Goal: Entertainment & Leisure: Consume media (video, audio)

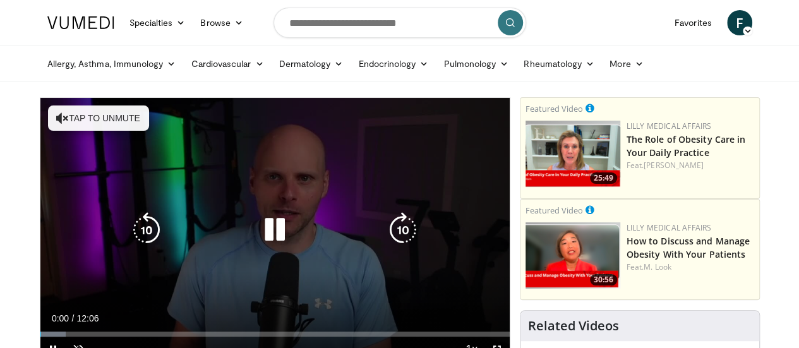
click at [48, 121] on div "10 seconds Tap to unmute" at bounding box center [274, 230] width 469 height 264
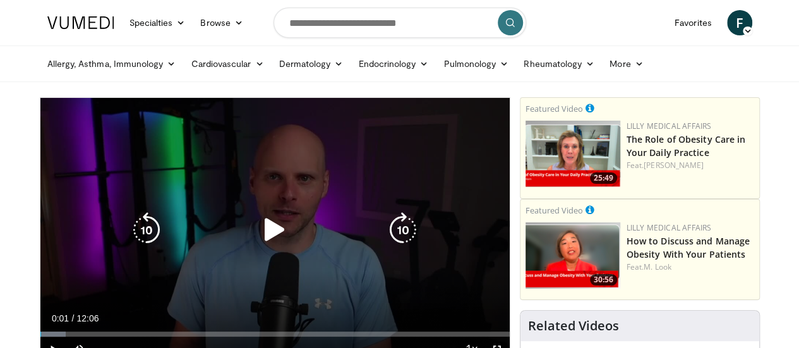
click at [263, 246] on icon "Video Player" at bounding box center [274, 229] width 35 height 35
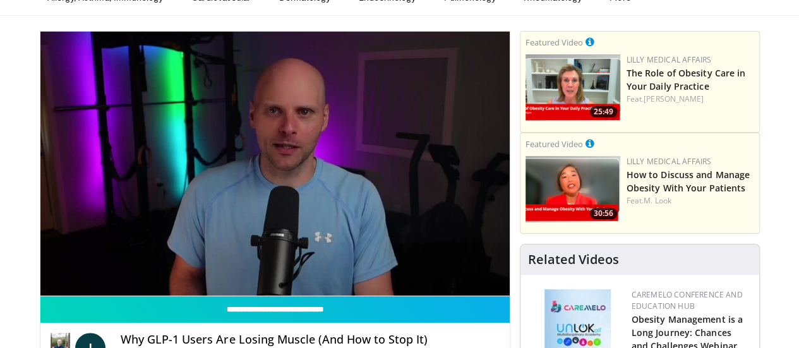
scroll to position [67, 0]
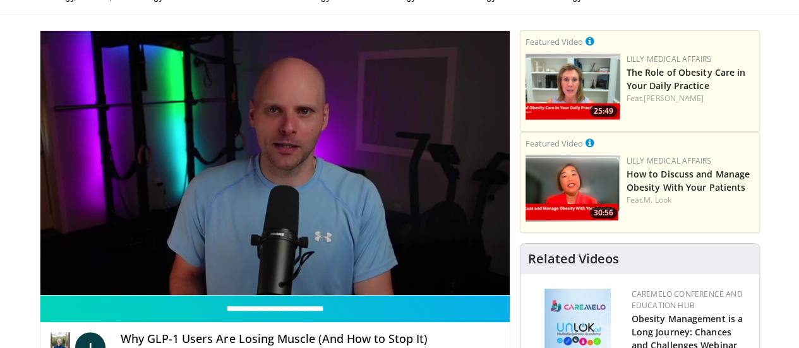
click at [293, 274] on div "10 seconds Tap to unmute" at bounding box center [274, 163] width 469 height 264
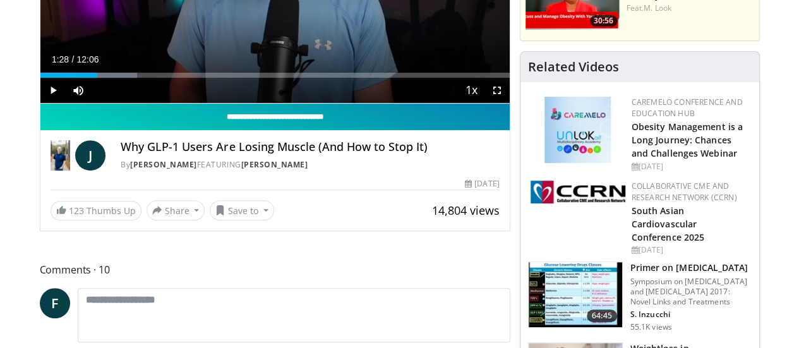
scroll to position [259, 0]
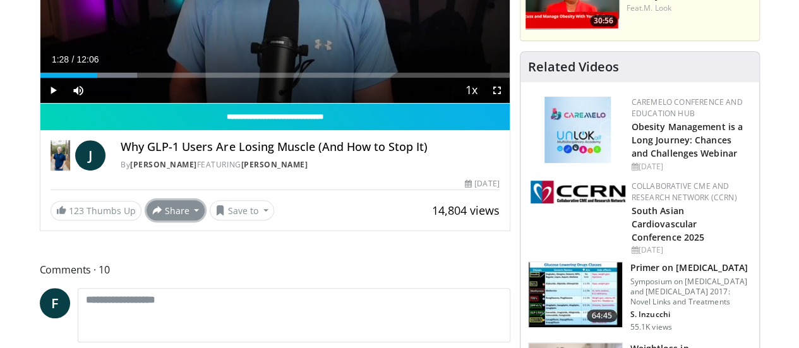
click at [160, 220] on button "Share" at bounding box center [176, 210] width 59 height 20
click at [229, 220] on button "Save to" at bounding box center [242, 210] width 64 height 20
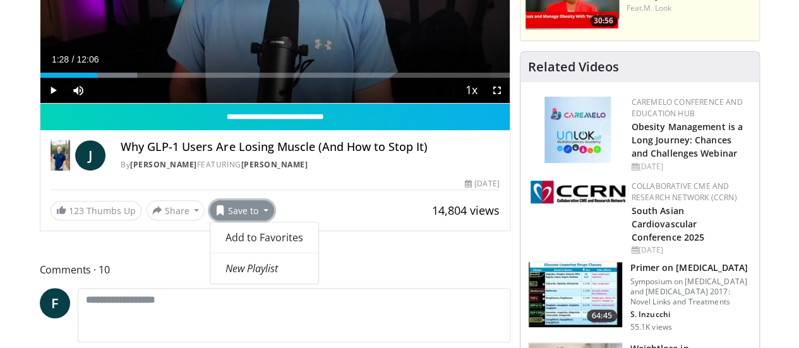
click at [332, 231] on div "**********" at bounding box center [275, 34] width 471 height 393
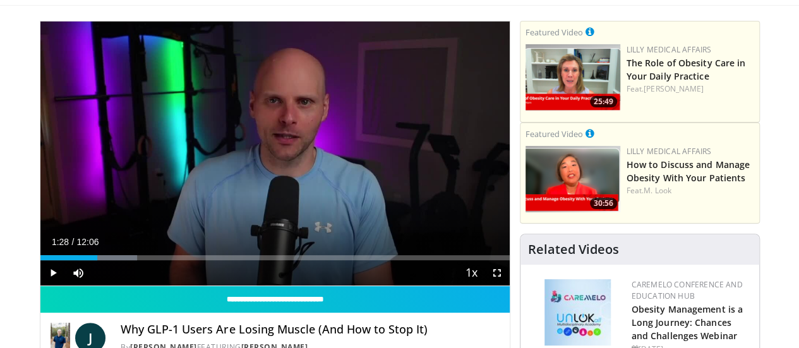
scroll to position [78, 0]
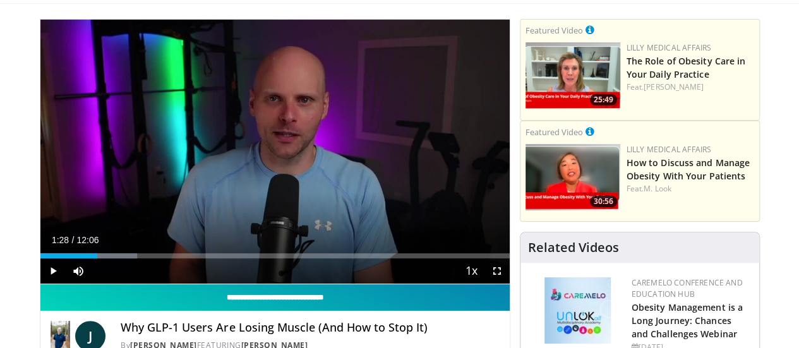
click at [40, 311] on input "**********" at bounding box center [274, 297] width 469 height 27
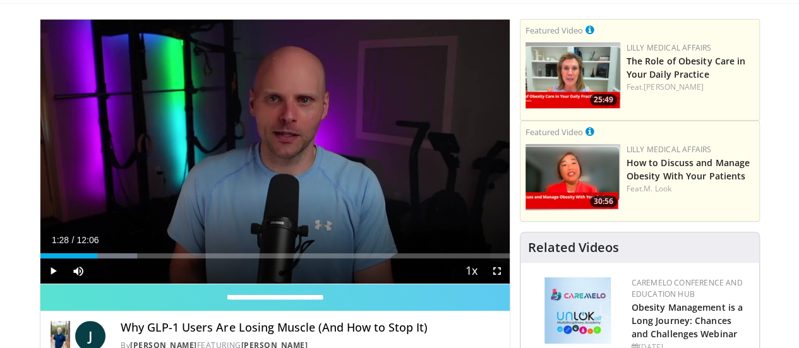
click at [749, 342] on div "[DATE]" at bounding box center [690, 347] width 117 height 11
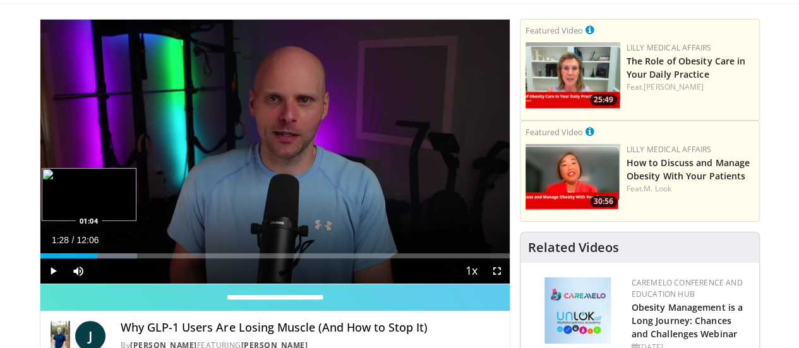
click at [53, 258] on div "01:28" at bounding box center [68, 255] width 57 height 5
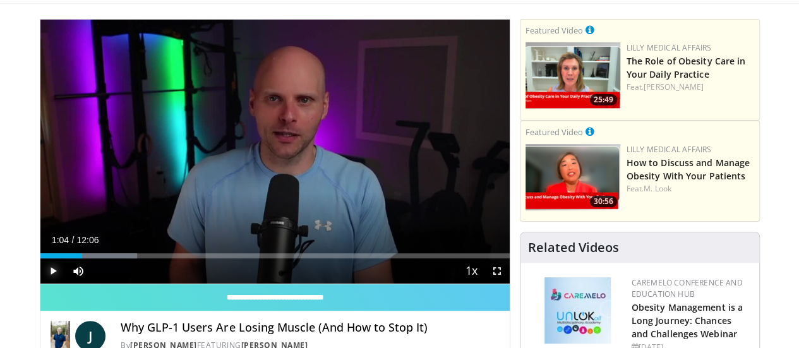
click at [40, 284] on span "Video Player" at bounding box center [52, 270] width 25 height 25
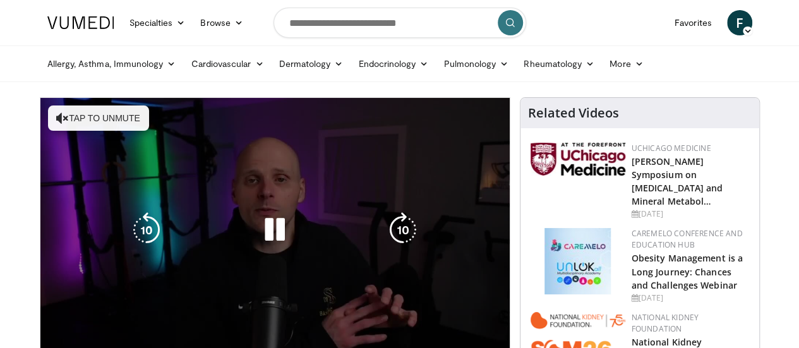
click at [40, 118] on div "10 seconds Tap to unmute" at bounding box center [274, 230] width 469 height 264
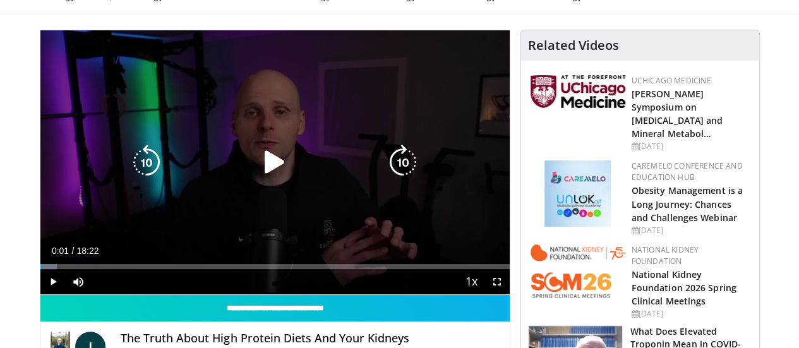
scroll to position [68, 0]
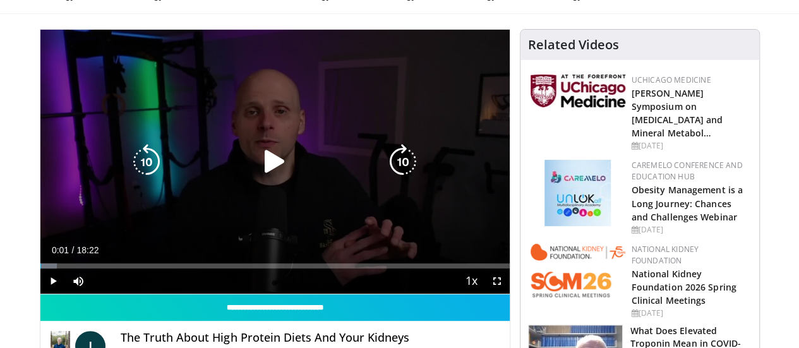
click at [266, 178] on icon "Video Player" at bounding box center [274, 161] width 35 height 35
click at [264, 176] on icon "Video Player" at bounding box center [274, 161] width 35 height 35
click at [260, 177] on icon "Video Player" at bounding box center [274, 161] width 35 height 35
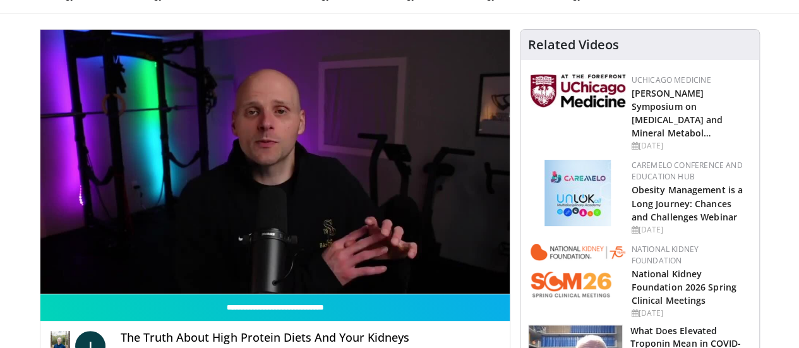
click at [268, 179] on icon "Video Player" at bounding box center [274, 161] width 35 height 35
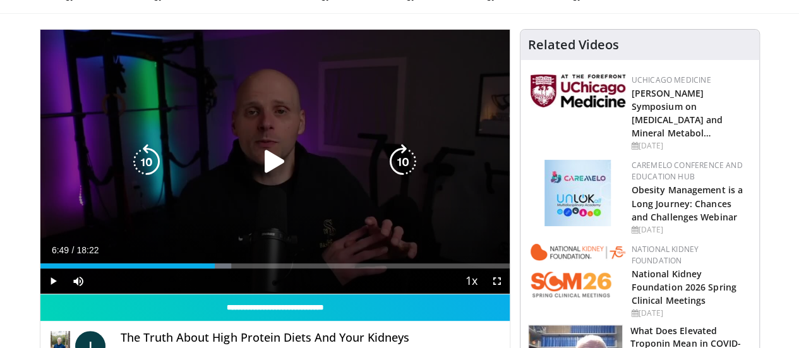
click at [264, 176] on icon "Video Player" at bounding box center [274, 161] width 35 height 35
click at [258, 174] on icon "Video Player" at bounding box center [274, 161] width 35 height 35
click at [262, 169] on icon "Video Player" at bounding box center [274, 161] width 35 height 35
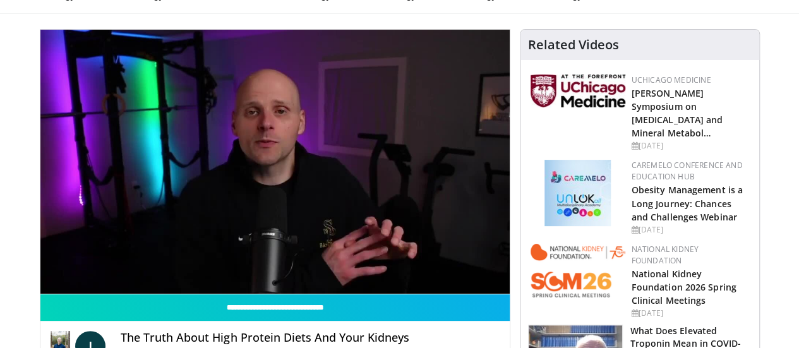
click at [235, 229] on div "10 seconds Tap to unmute" at bounding box center [274, 162] width 469 height 264
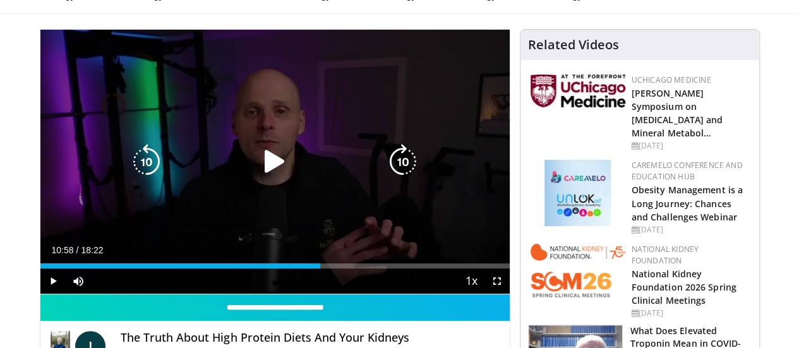
click at [261, 174] on icon "Video Player" at bounding box center [274, 161] width 35 height 35
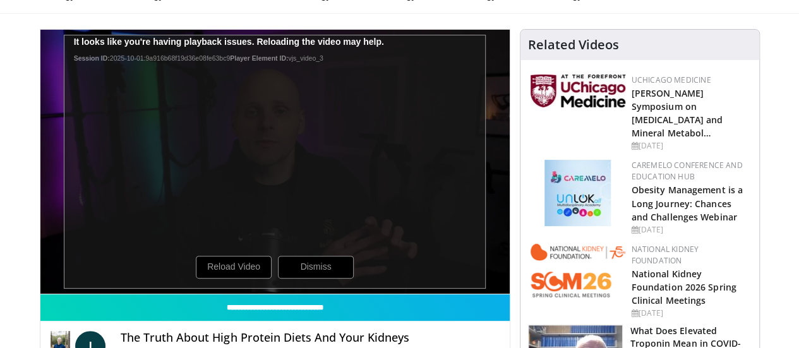
click at [216, 294] on div "10 seconds Tap to unmute" at bounding box center [274, 162] width 469 height 264
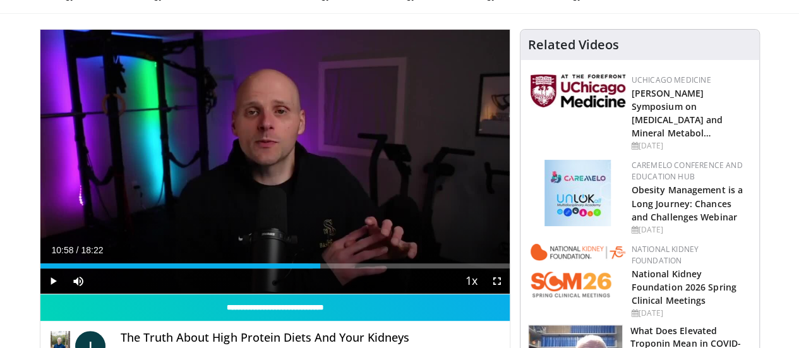
click at [231, 207] on div "10 seconds Tap to unmute" at bounding box center [274, 162] width 469 height 264
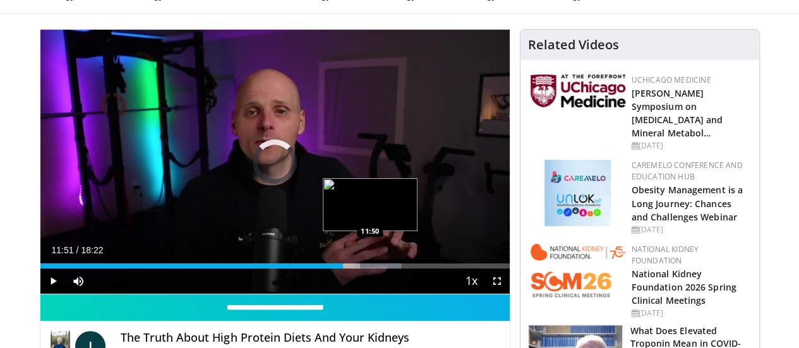
click at [339, 268] on div "11:51" at bounding box center [191, 265] width 303 height 5
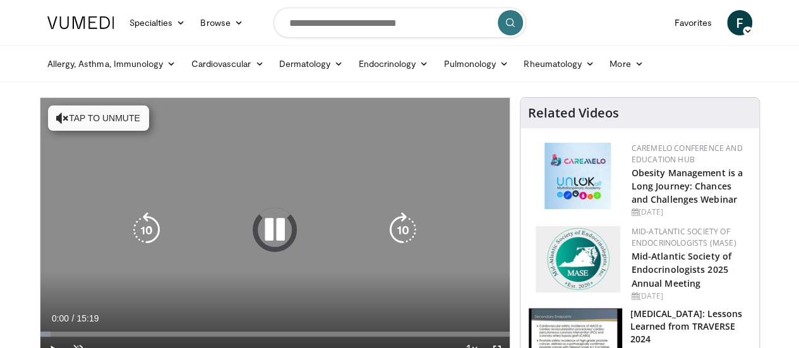
click at [64, 118] on div "10 seconds Tap to unmute" at bounding box center [274, 230] width 469 height 264
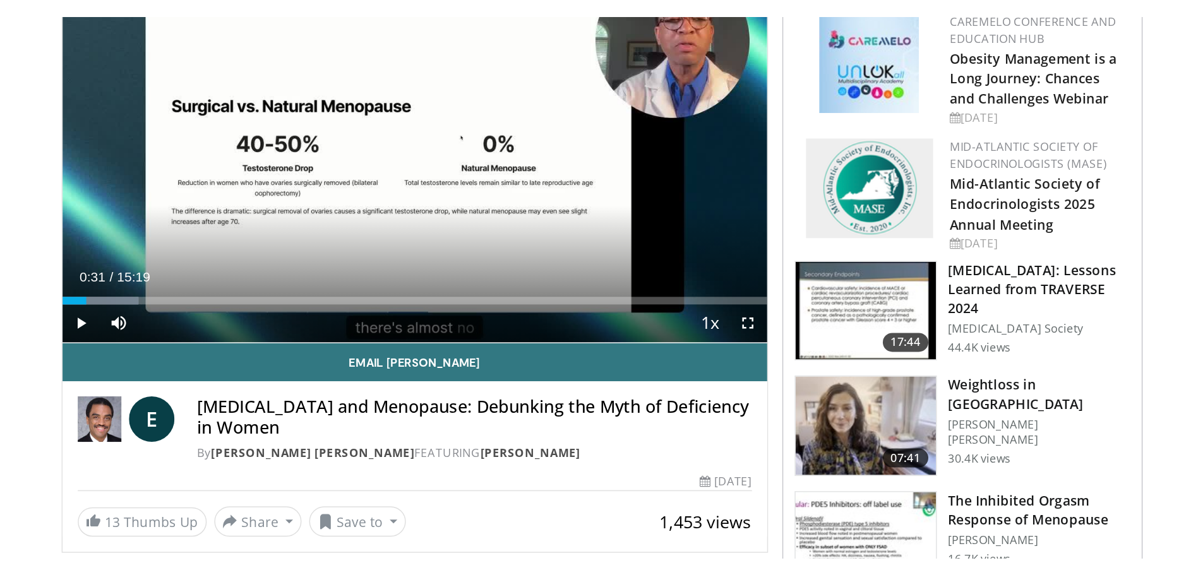
scroll to position [146, 0]
